Goal: Check status: Check status

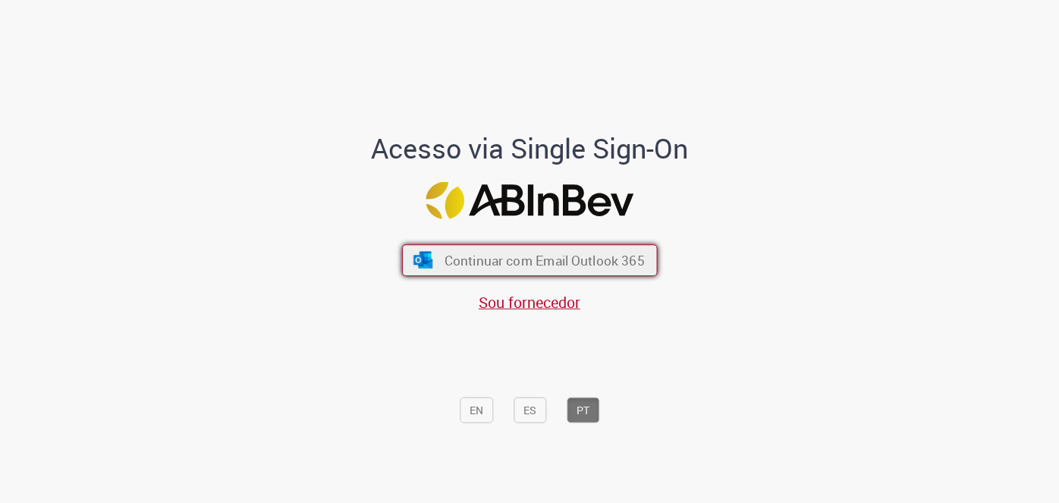
click at [580, 264] on span "Continuar com Email Outlook 365" at bounding box center [544, 260] width 200 height 17
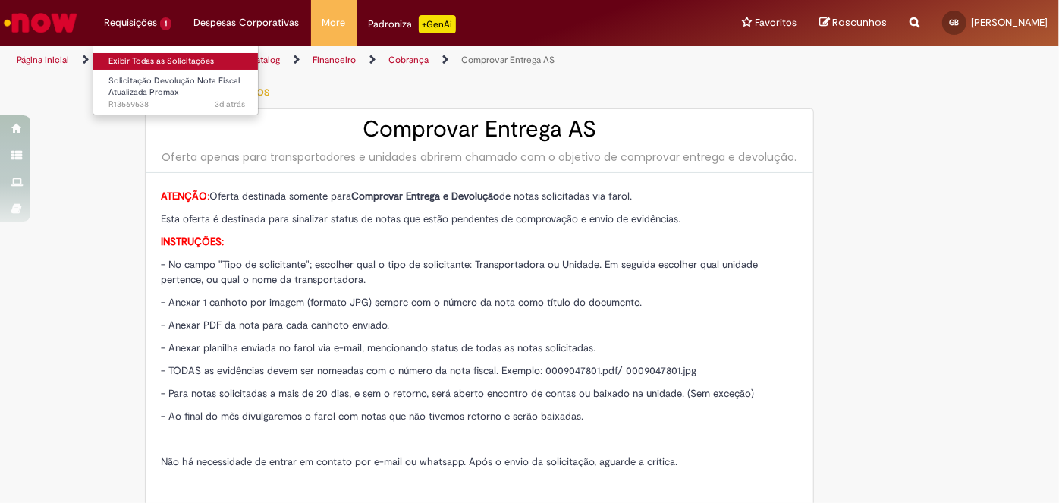
click at [154, 61] on link "Exibir Todas as Solicitações" at bounding box center [176, 61] width 167 height 17
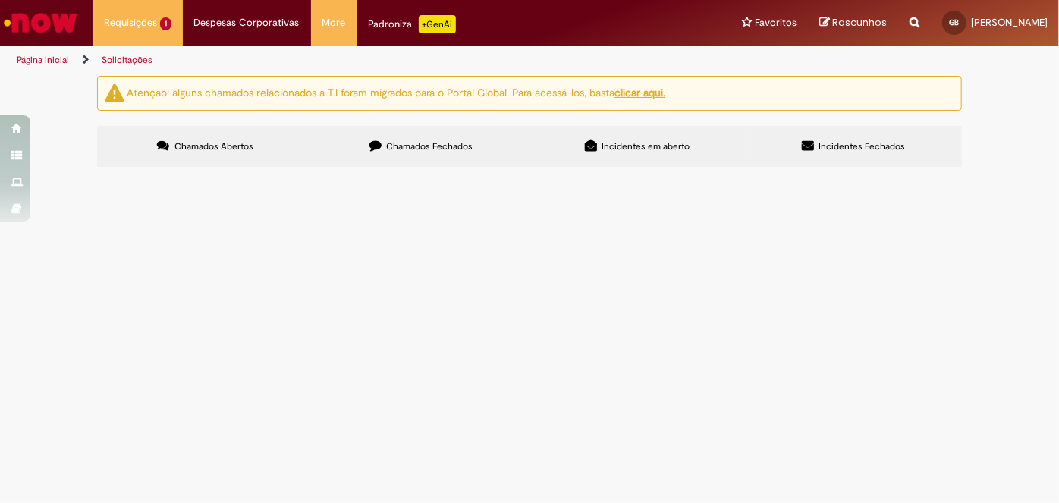
click at [388, 152] on label "Chamados Fechados" at bounding box center [421, 146] width 216 height 41
click at [200, 143] on span "Chamados Abertos" at bounding box center [213, 146] width 79 height 12
click at [0, 0] on span "Devolução NF atualizada - Mapa 433468 (PDV'S 742,55981, 52591)" at bounding box center [0, 0] width 0 height 0
click at [501, 266] on main "Solicitações Atenção: alguns chamados relacionados a T.I foram migrados para o …" at bounding box center [529, 289] width 1059 height 428
